Goal: Information Seeking & Learning: Find specific fact

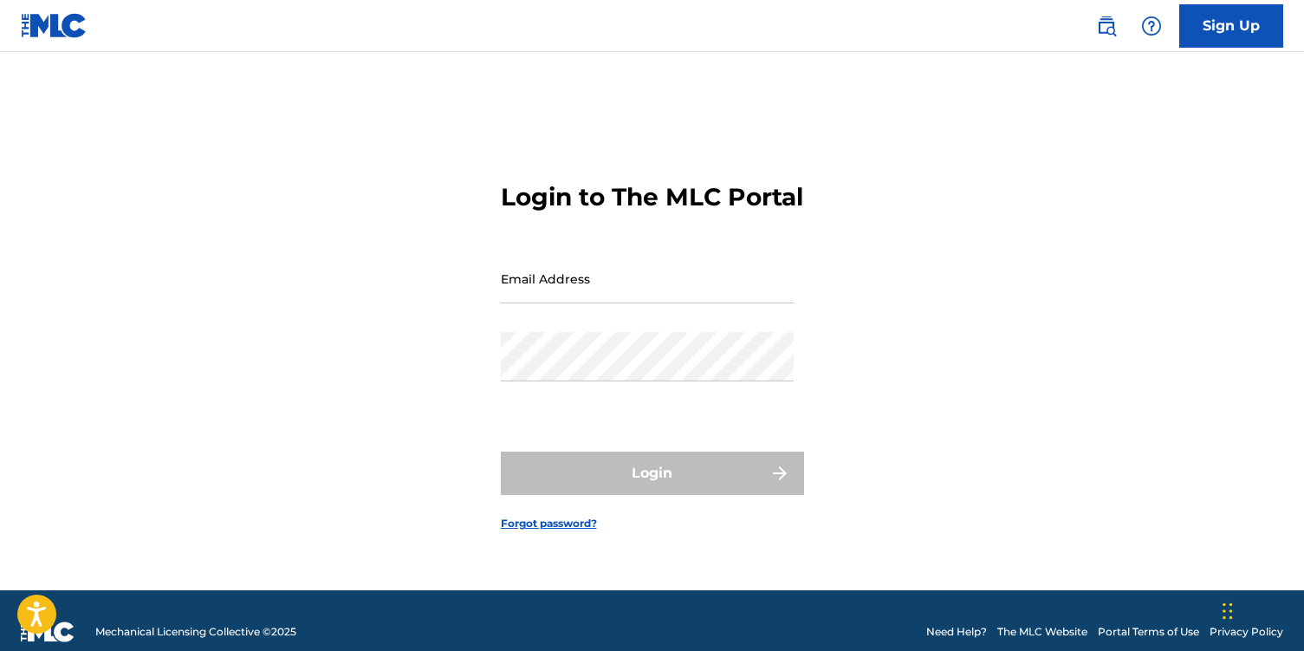
click at [528, 303] on input "Email Address" at bounding box center [647, 278] width 293 height 49
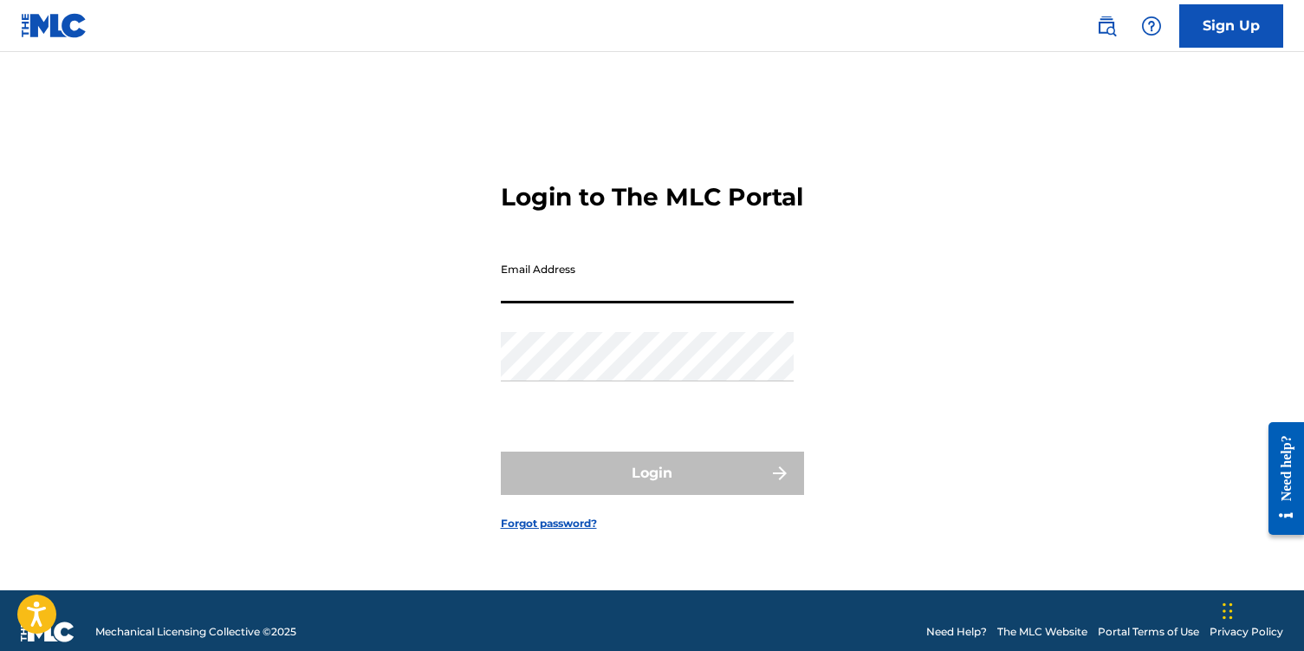
click at [522, 303] on input "Email Address" at bounding box center [647, 278] width 293 height 49
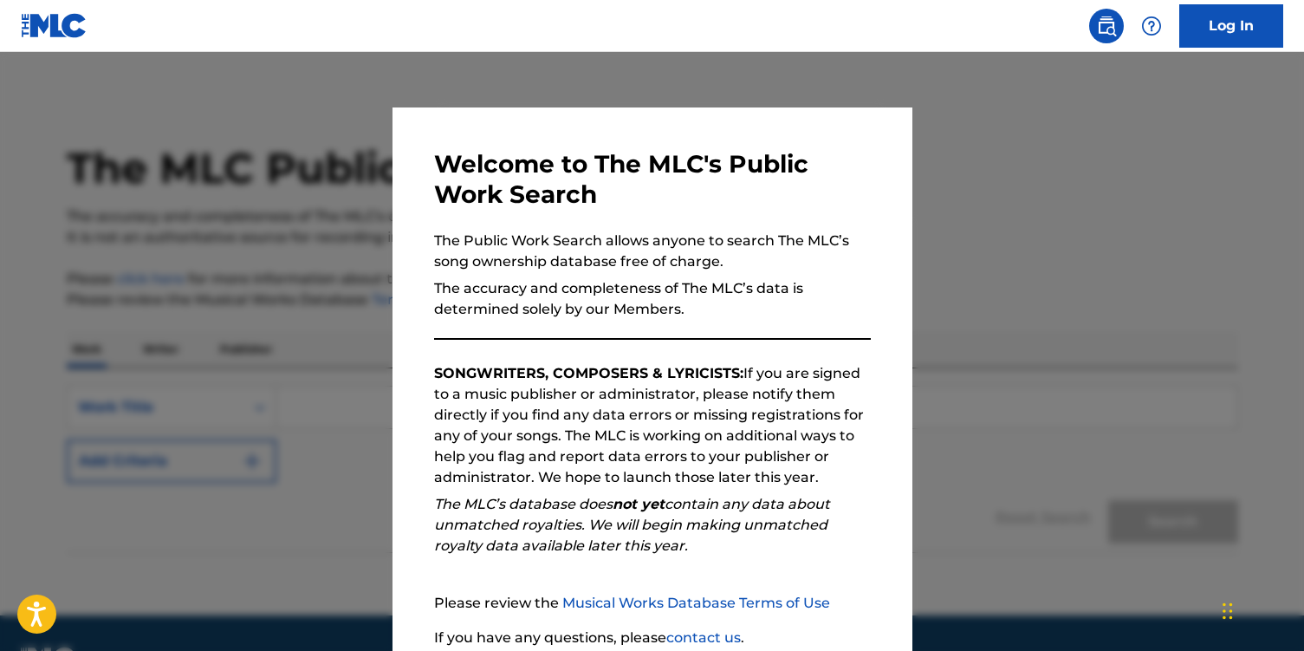
click at [274, 303] on div at bounding box center [652, 377] width 1304 height 651
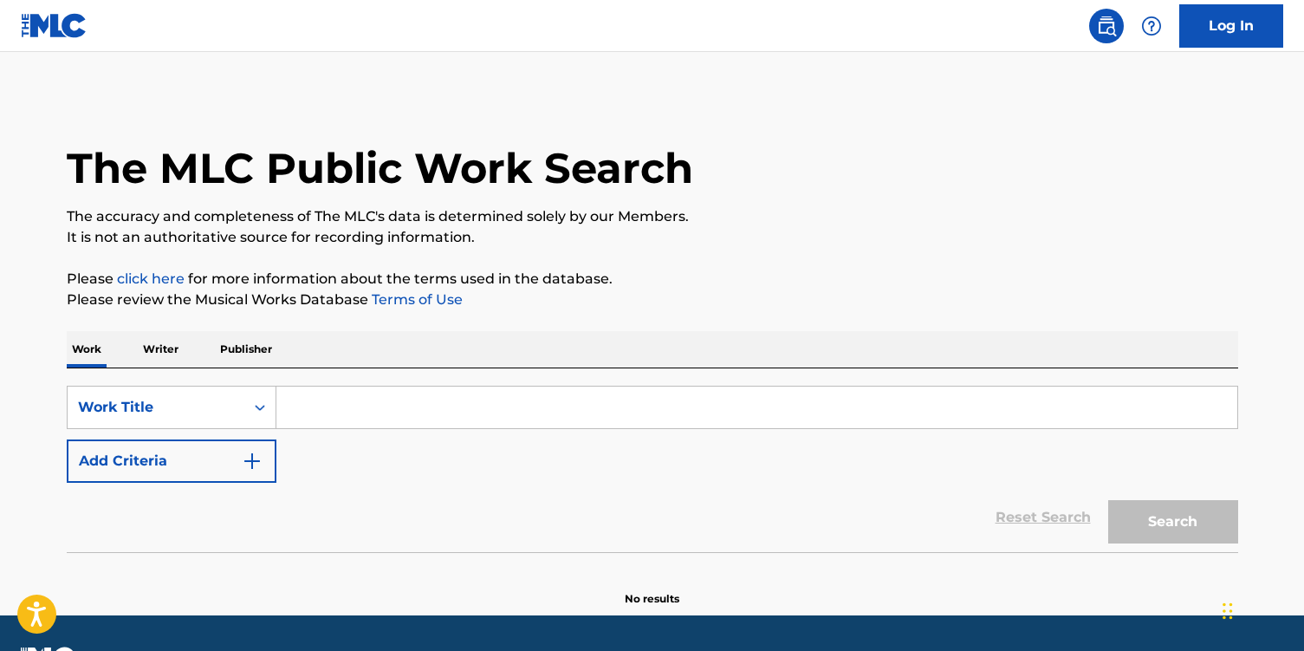
click at [336, 394] on input "Search Form" at bounding box center [756, 407] width 961 height 42
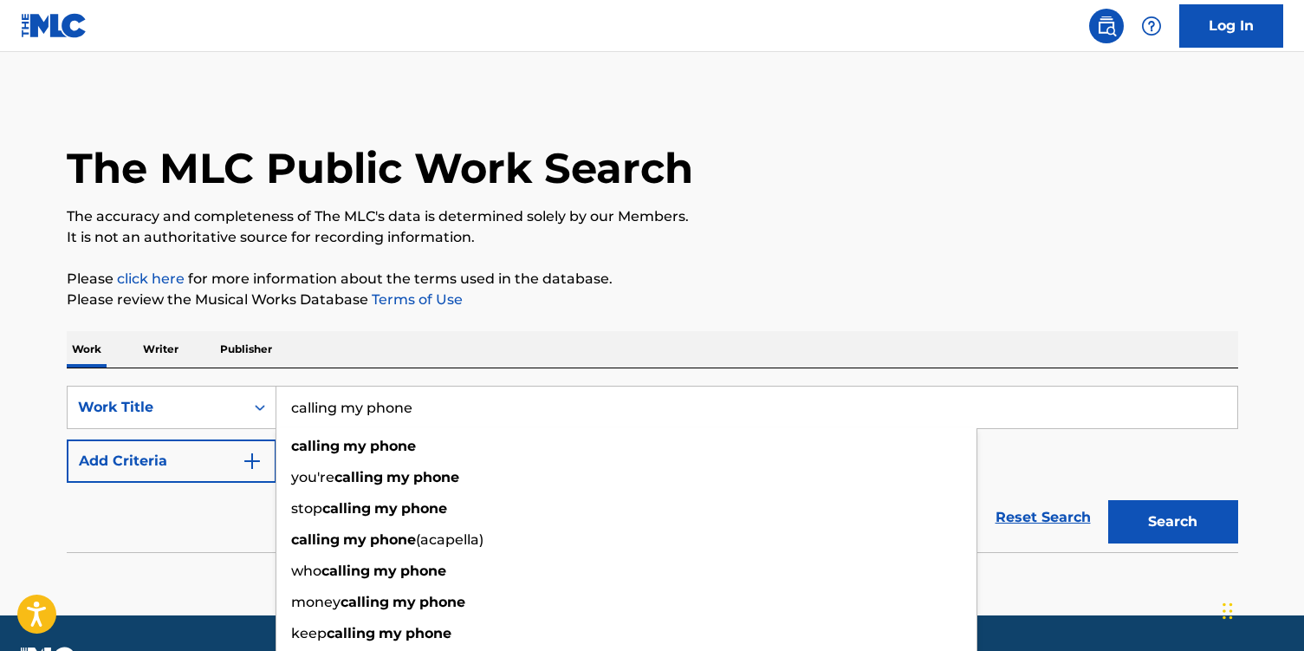
type input "calling my phone"
click at [1108, 500] on button "Search" at bounding box center [1173, 521] width 130 height 43
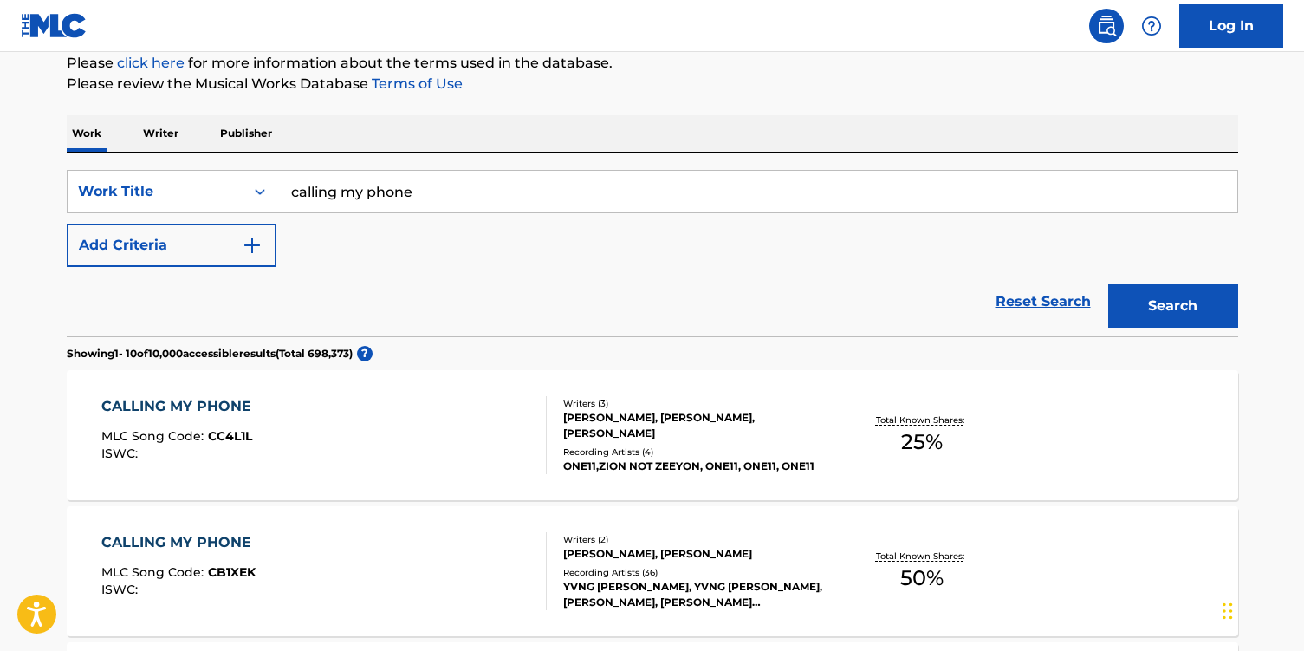
scroll to position [229, 0]
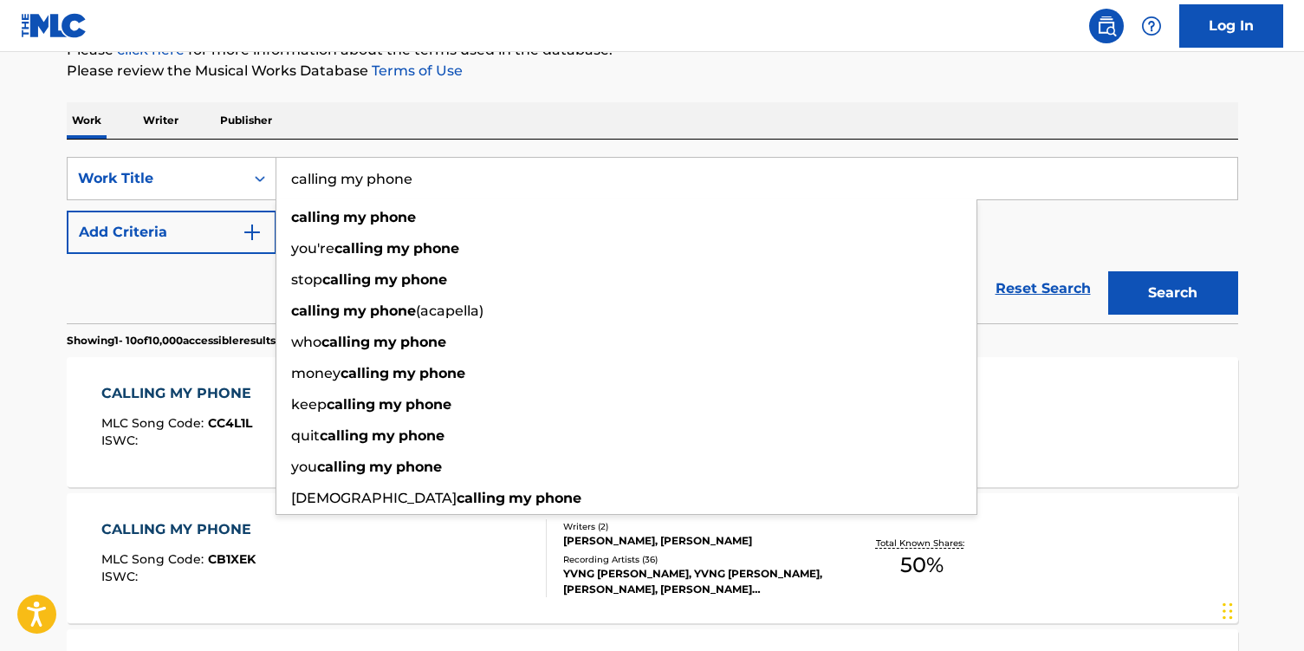
click at [1108, 271] on button "Search" at bounding box center [1173, 292] width 130 height 43
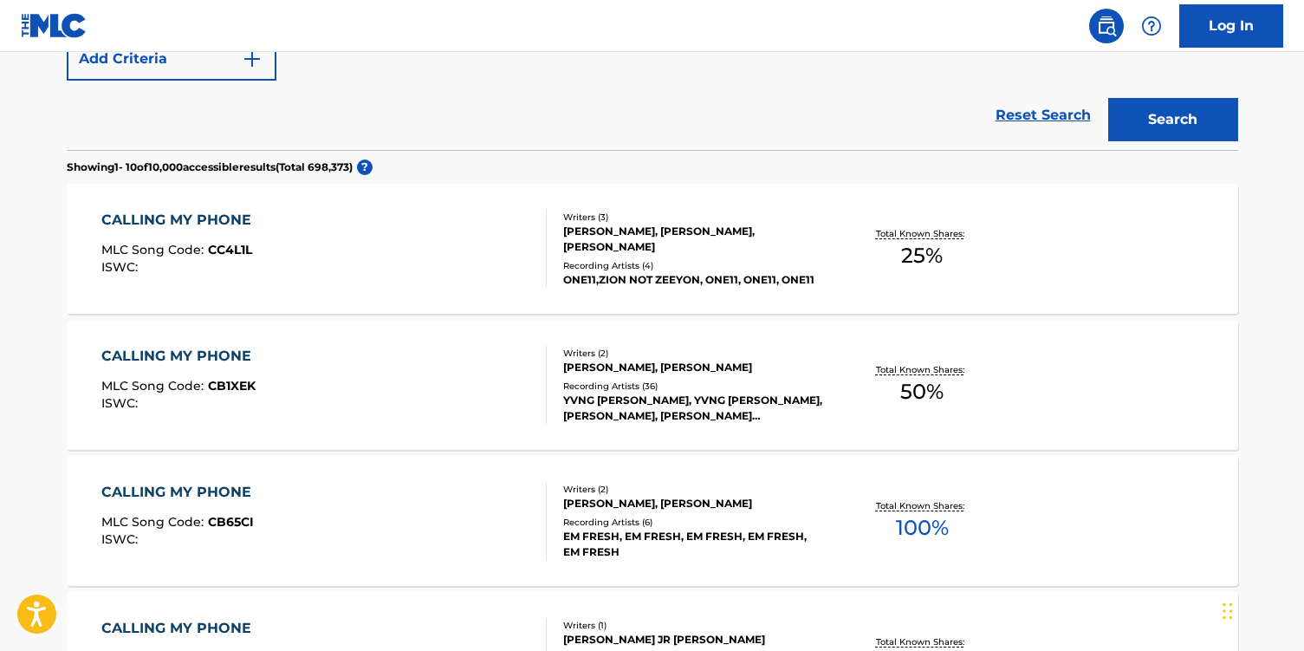
scroll to position [409, 0]
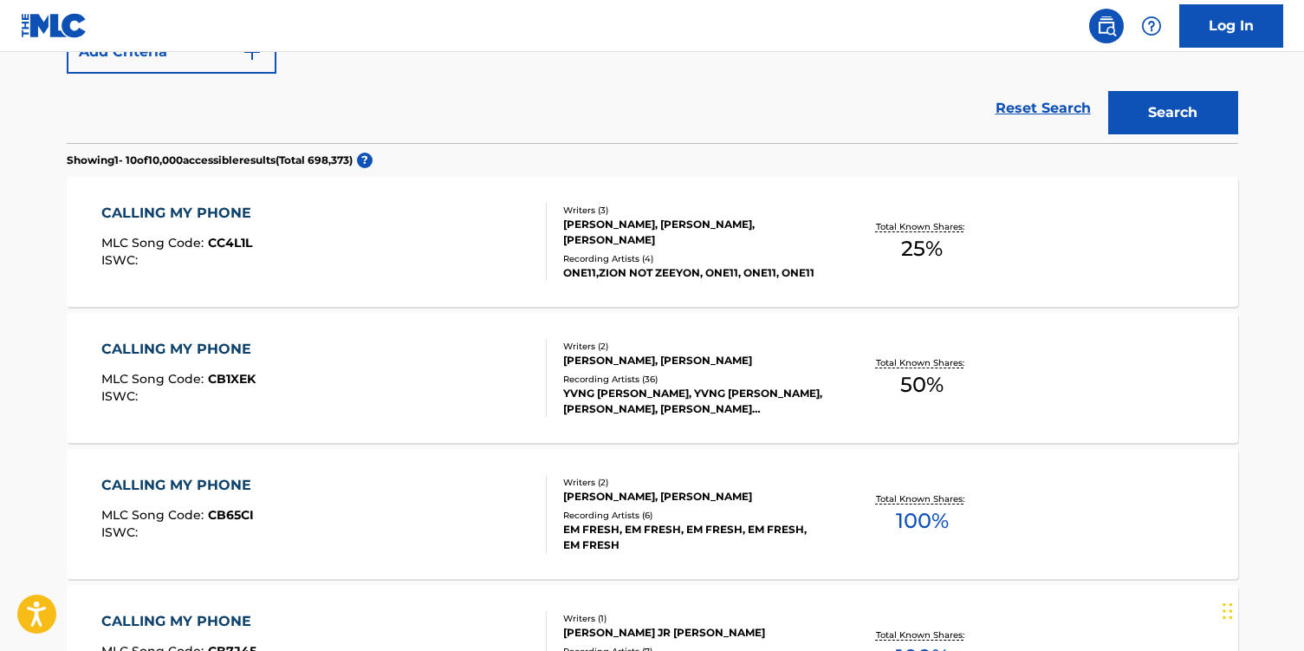
click at [444, 367] on div "CALLING MY PHONE MLC Song Code : CB1XEK ISWC :" at bounding box center [323, 378] width 445 height 78
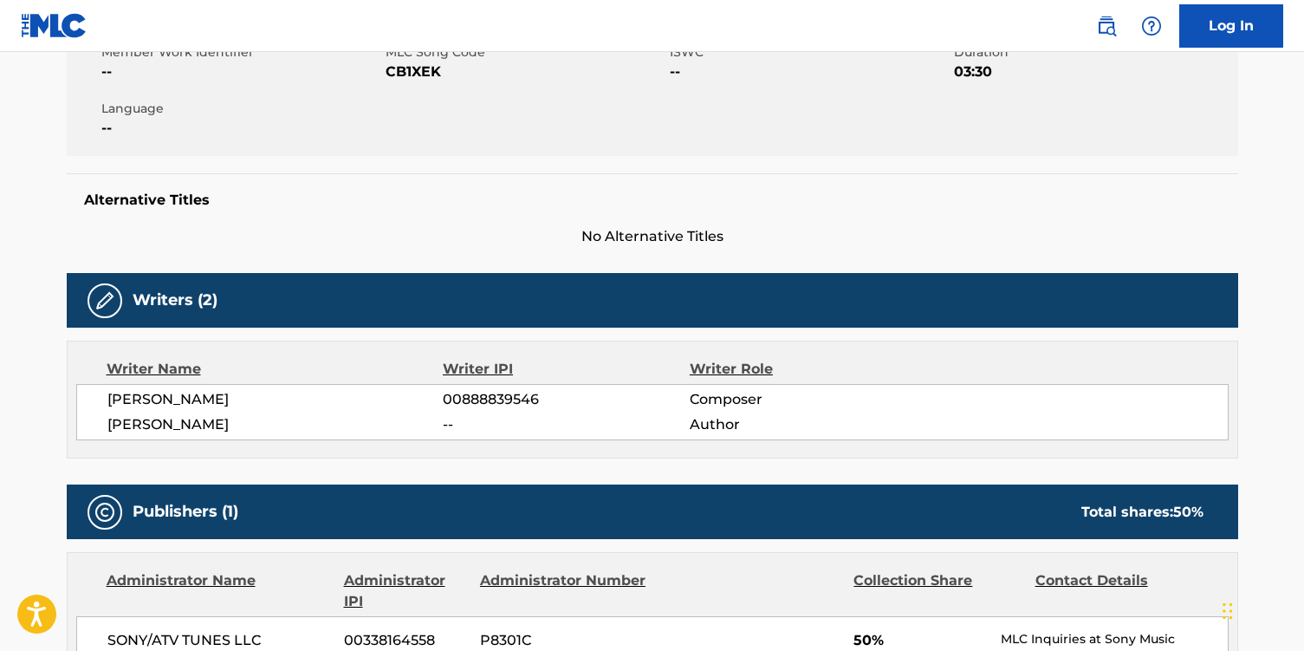
scroll to position [94, 0]
